Goal: Information Seeking & Learning: Learn about a topic

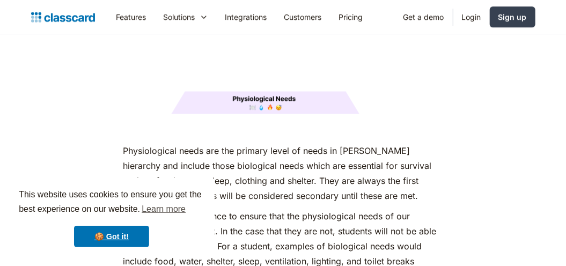
scroll to position [1402, 0]
drag, startPoint x: 0, startPoint y: 0, endPoint x: 334, endPoint y: 157, distance: 368.8
click at [334, 157] on p "Physiological needs are the primary level of needs in [PERSON_NAME] hierarchy a…" at bounding box center [283, 174] width 320 height 60
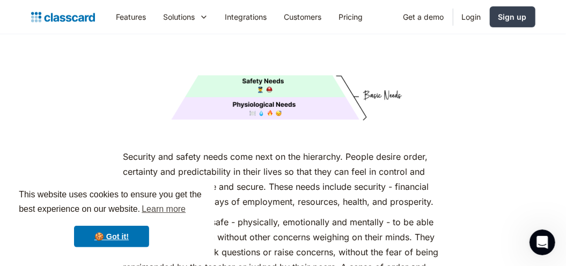
scroll to position [1893, 0]
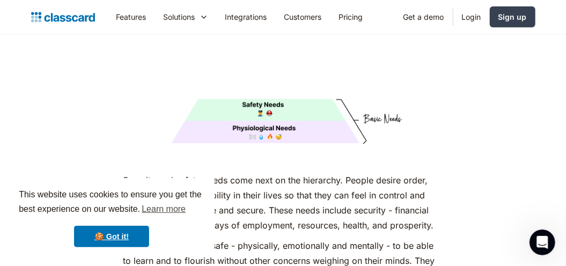
click at [367, 187] on p "Security and safety needs come next on the hierarchy. People desire order, cert…" at bounding box center [283, 203] width 320 height 60
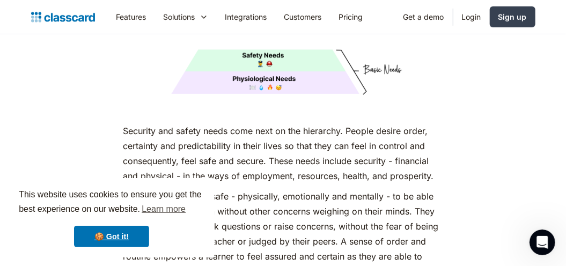
scroll to position [1943, 0]
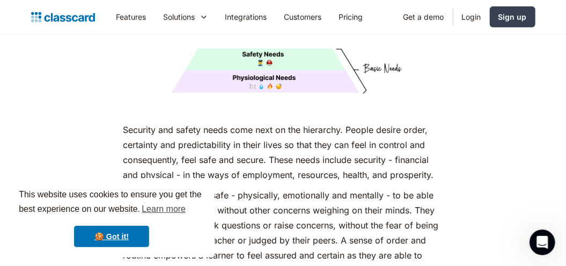
click at [258, 188] on p "Students need to feel safe - physically, emotionally and mentally - to be able …" at bounding box center [283, 240] width 320 height 105
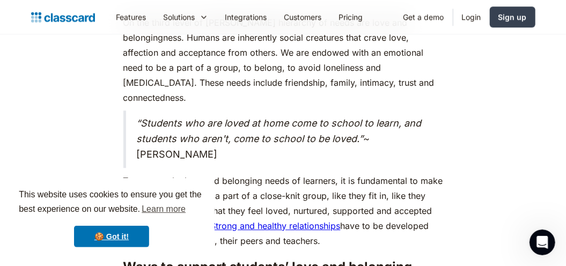
scroll to position [2900, 0]
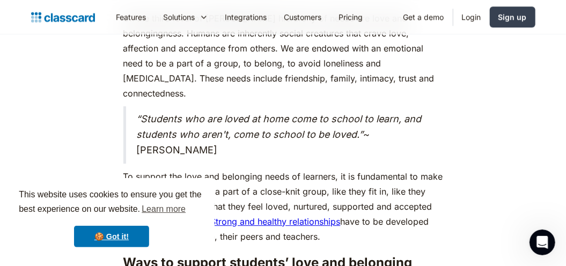
click at [294, 109] on blockquote "“Students who are loved at home come to school to learn, and students who aren'…" at bounding box center [283, 134] width 320 height 57
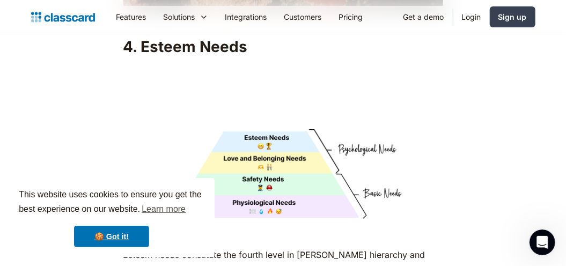
scroll to position [3551, 0]
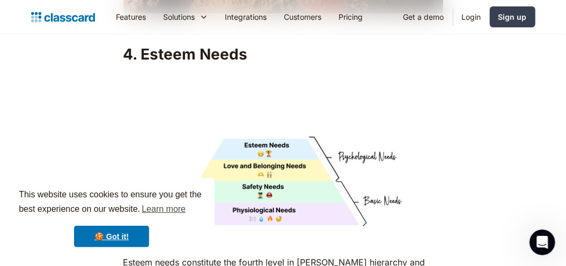
click at [412, 163] on img at bounding box center [283, 149] width 320 height 160
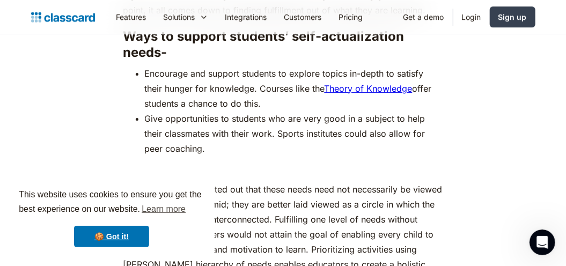
scroll to position [4830, 0]
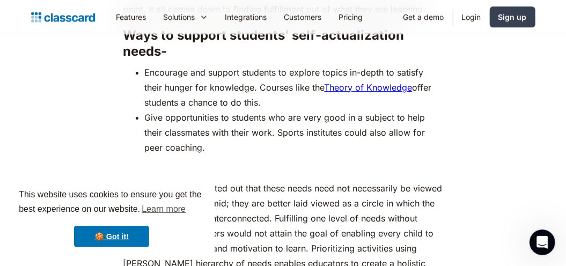
click at [361, 181] on p "Researchers have pointed out that these needs need not necessarily be viewed in…" at bounding box center [283, 248] width 320 height 135
click at [310, 181] on p "Researchers have pointed out that these needs need not necessarily be viewed in…" at bounding box center [283, 248] width 320 height 135
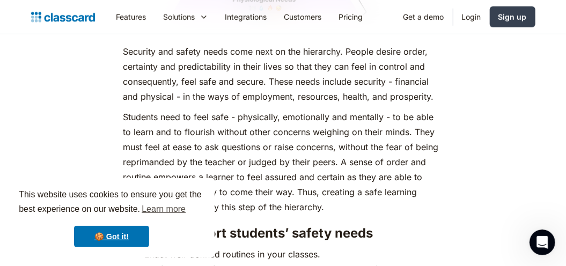
scroll to position [2025, 0]
